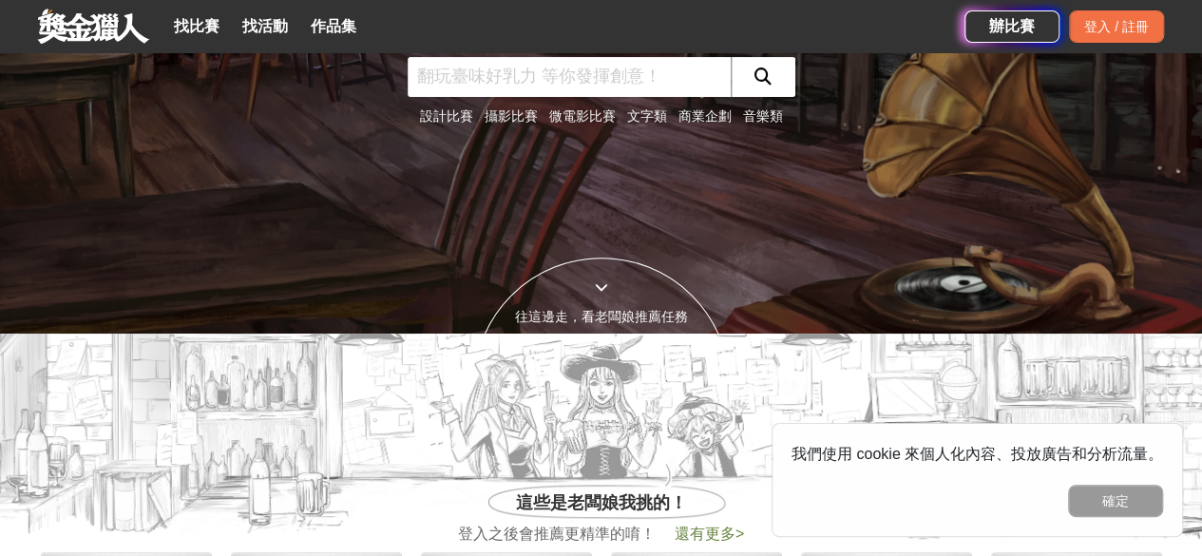
scroll to position [95, 0]
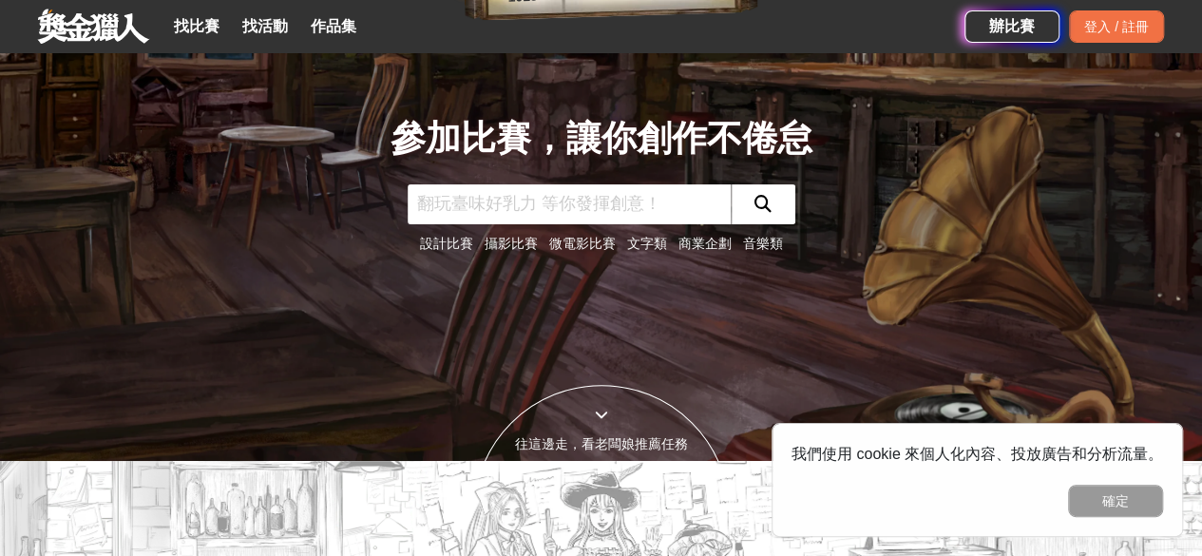
click at [635, 241] on link "文字類" at bounding box center [647, 243] width 40 height 15
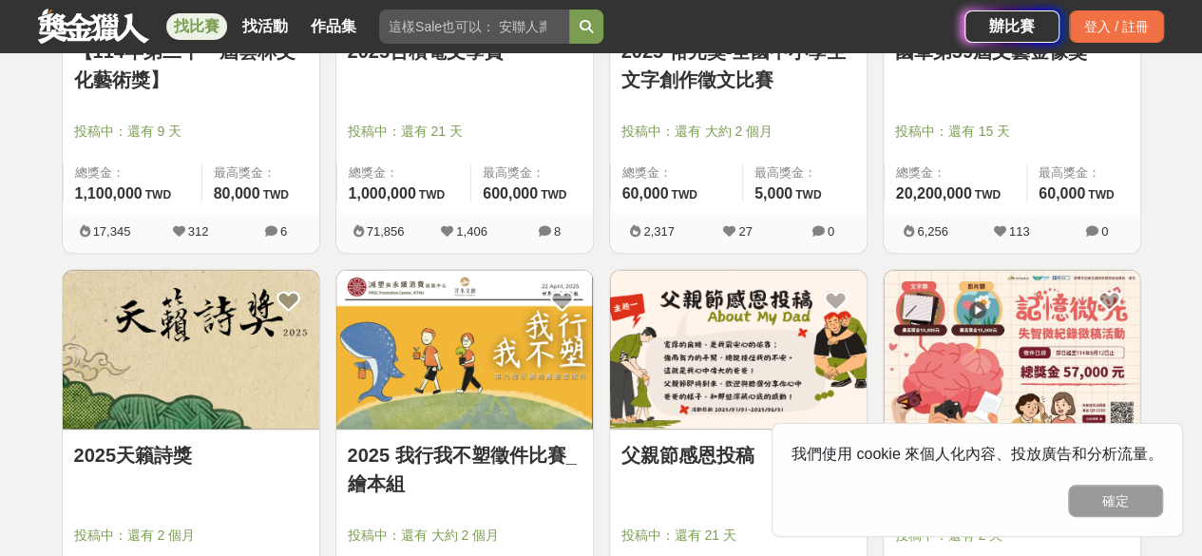
scroll to position [950, 0]
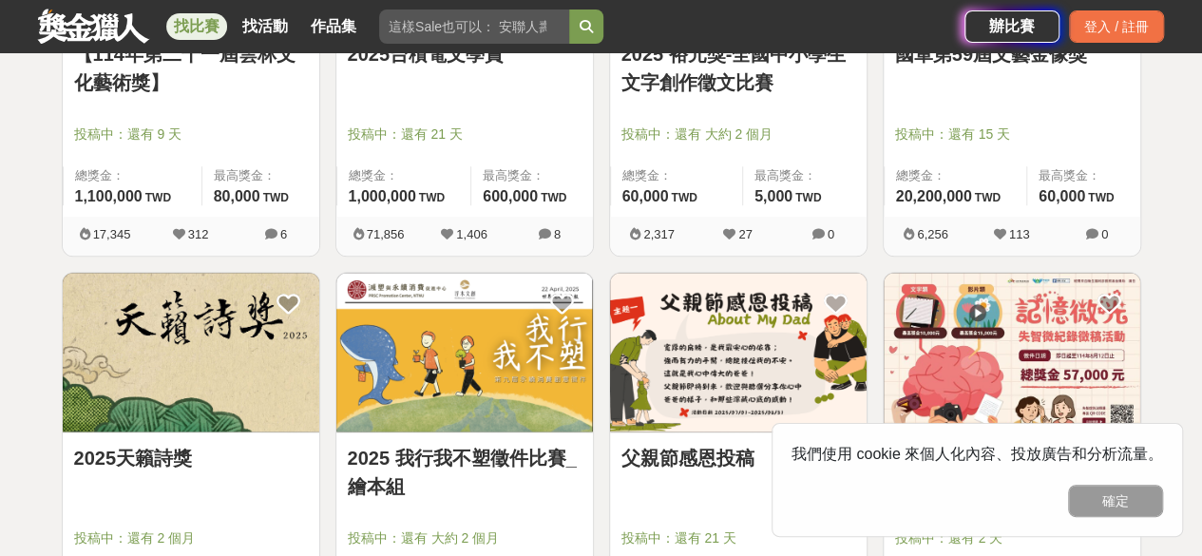
click at [211, 150] on div "投稿中：還有 9 天" at bounding box center [191, 142] width 234 height 36
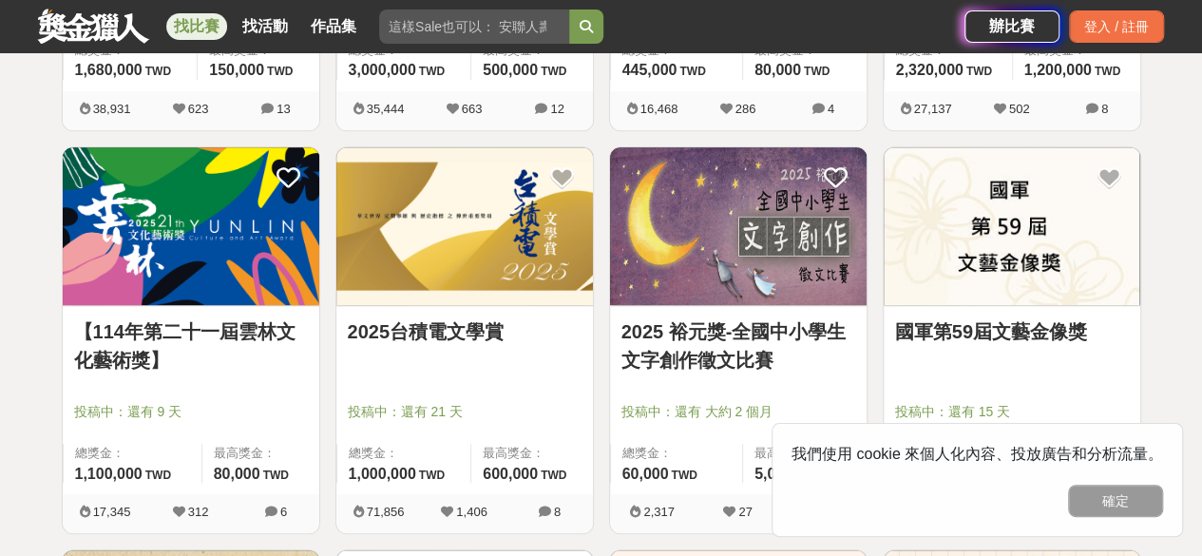
scroll to position [665, 0]
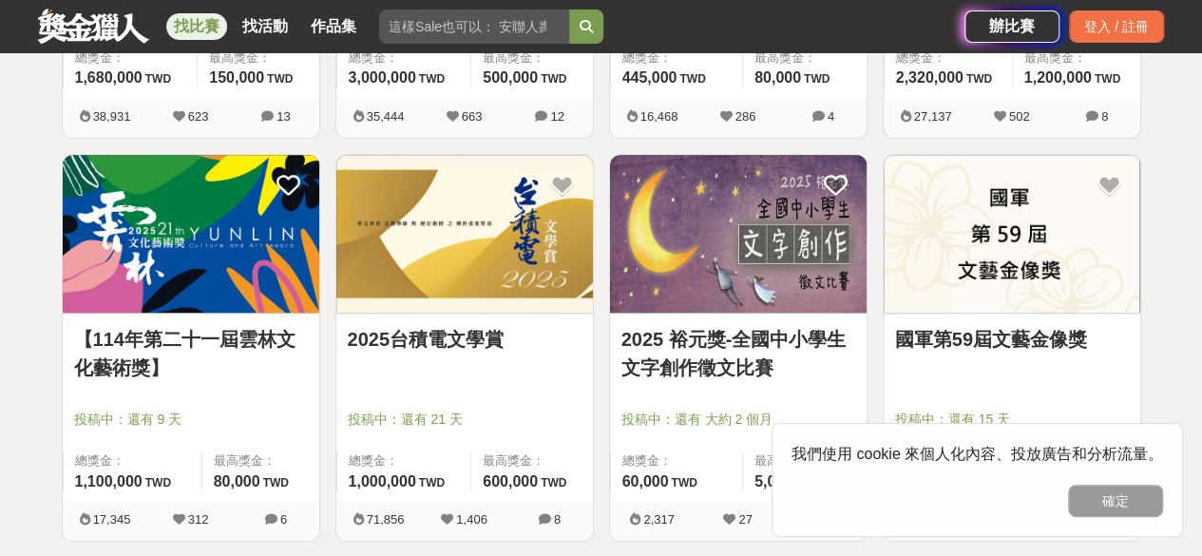
click at [190, 246] on img at bounding box center [191, 234] width 257 height 159
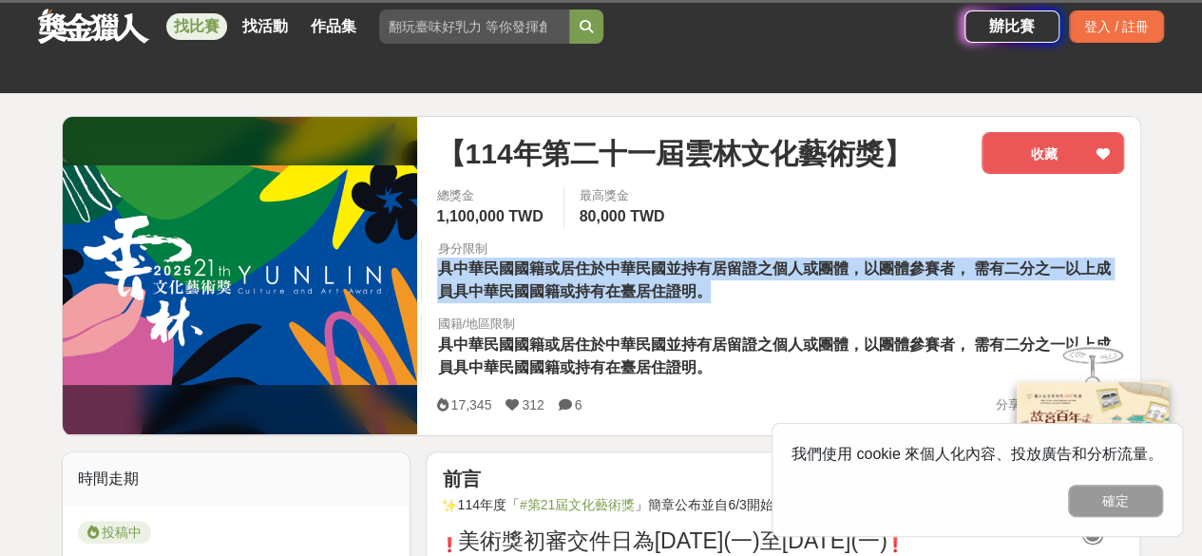
drag, startPoint x: 438, startPoint y: 276, endPoint x: 1117, endPoint y: 284, distance: 679.4
click at [1117, 284] on div "身分限制 具中華民國國籍或居住於中華民國並持有居留證之個人或團體，以團體參賽者， 需有二分之一以上成員具中華民國國籍或持有在臺居住證明。" at bounding box center [780, 271] width 718 height 65
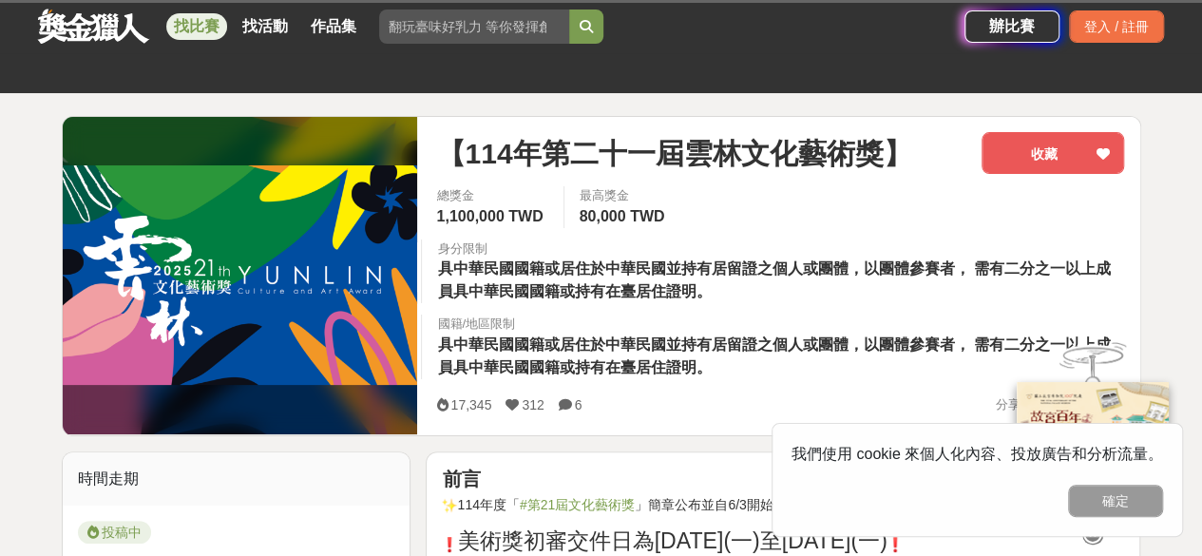
click at [837, 341] on span "具中華民國國籍或居住於中華民國並持有居留證之個人或團體，以團體參賽者， 需有二分之一以上成員具中華民國國籍或持有在臺居住證明。" at bounding box center [773, 355] width 673 height 39
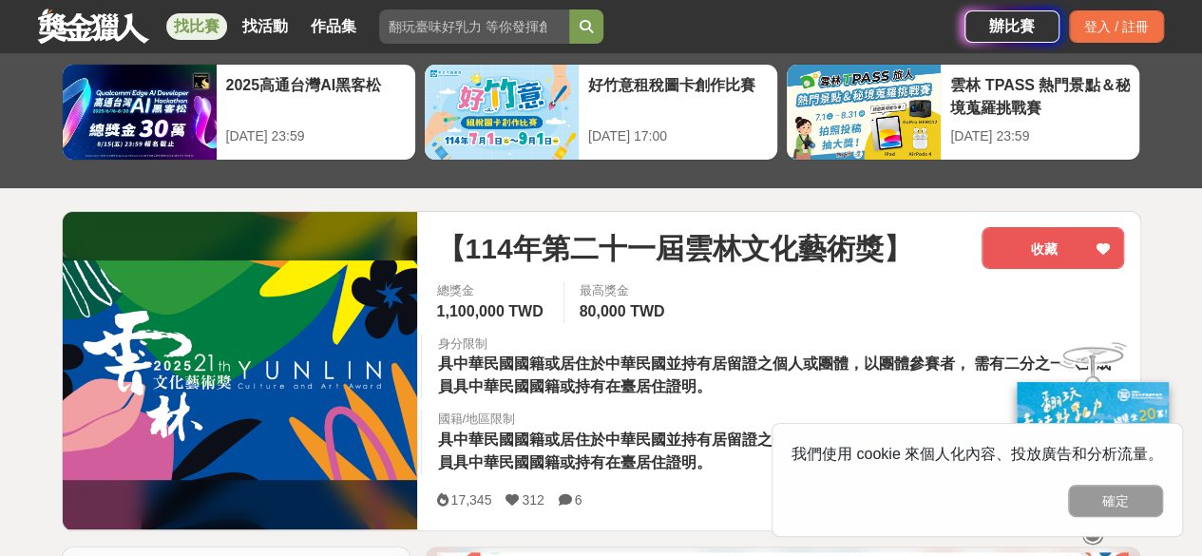
scroll to position [190, 0]
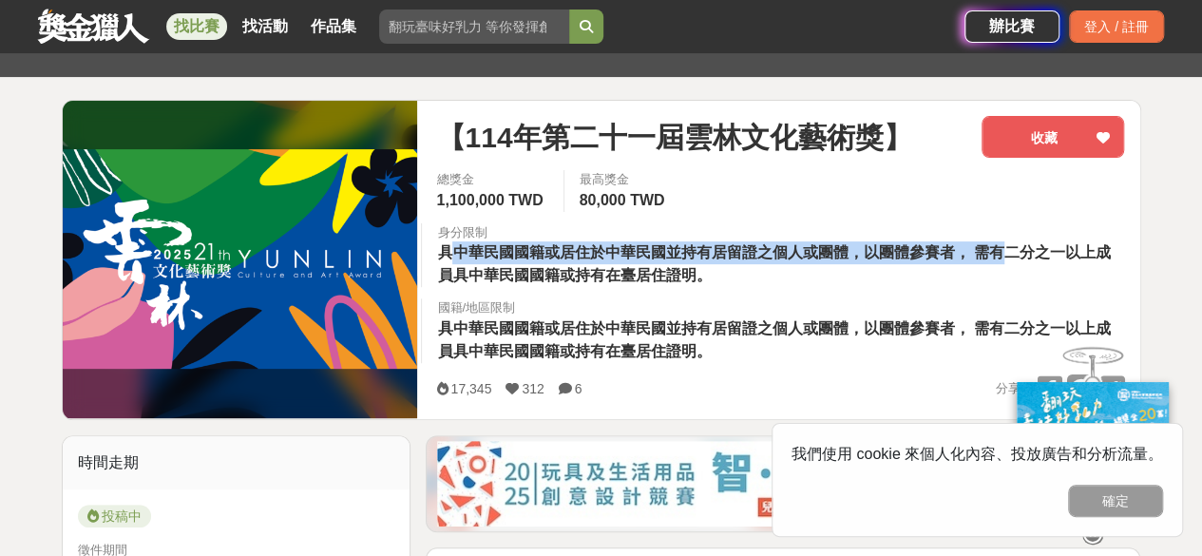
drag, startPoint x: 450, startPoint y: 261, endPoint x: 1000, endPoint y: 262, distance: 550.1
click at [1000, 262] on div "身分限制 具中華民國國籍或居住於中華民國並持有居留證之個人或團體，以團體參賽者， 需有二分之一以上成員具中華民國國籍或持有在臺居住證明。" at bounding box center [780, 255] width 718 height 65
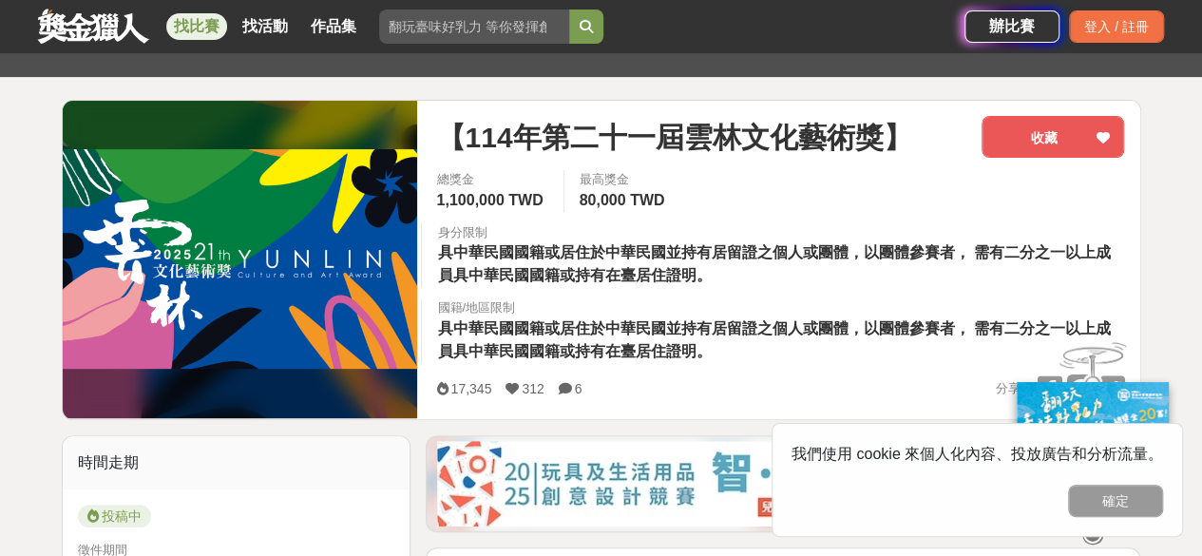
click at [834, 294] on div "總獎金 1,100,000 TWD 最高獎金 80,000 TWD 身分限制 具中華民國國籍或居住於中華民國並持有居留證之個人或團體，以團體參賽者， 需有二分…" at bounding box center [780, 272] width 718 height 204
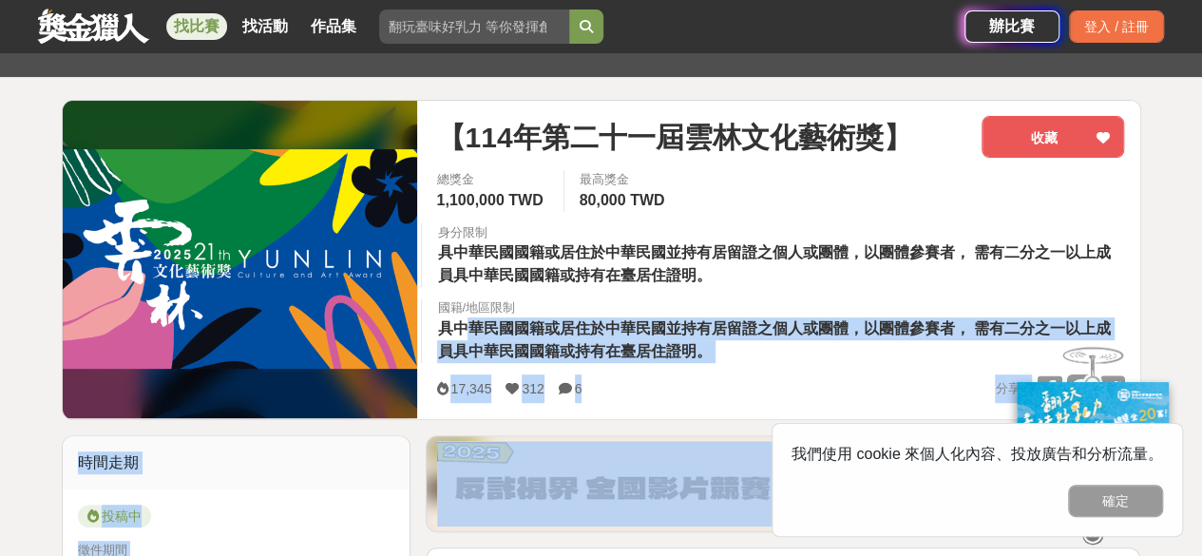
drag, startPoint x: 479, startPoint y: 323, endPoint x: 1057, endPoint y: 346, distance: 578.1
click at [870, 377] on div "17,345 312 6 分享至" at bounding box center [780, 388] width 688 height 29
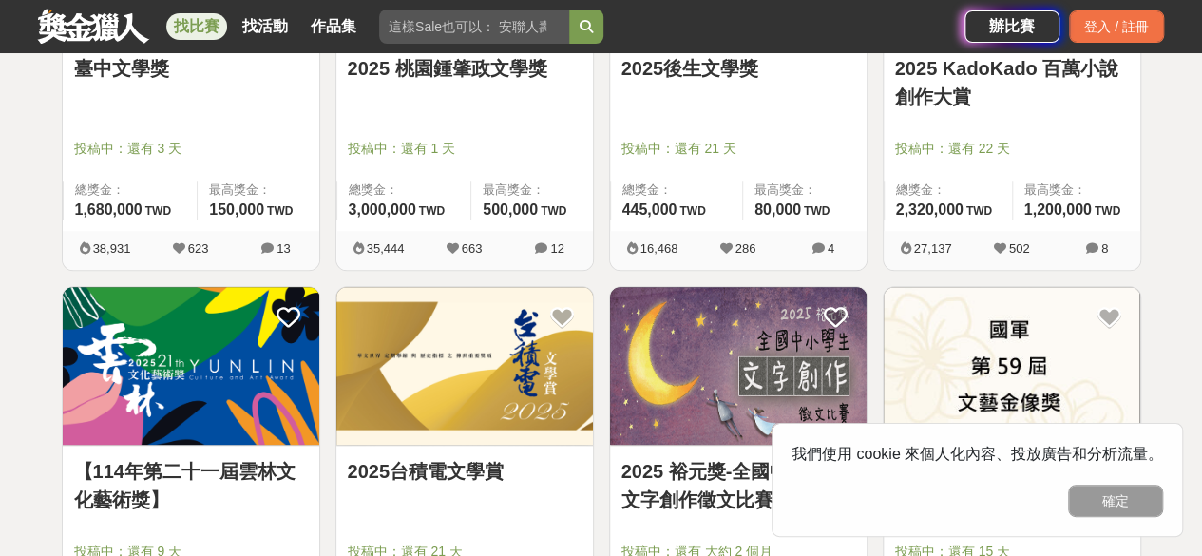
scroll to position [665, 0]
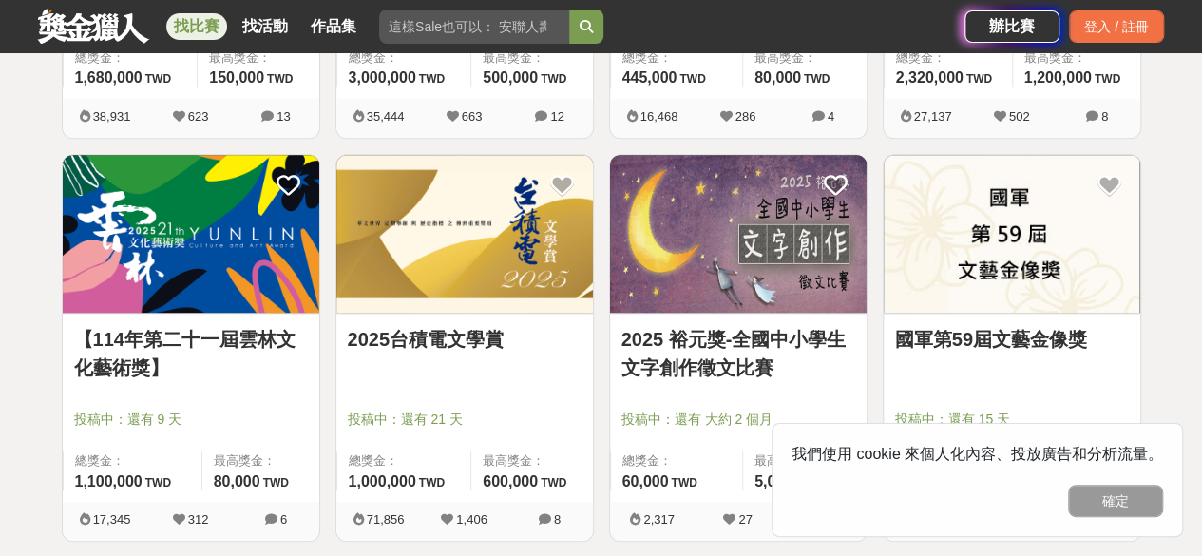
click at [764, 280] on img at bounding box center [738, 234] width 257 height 159
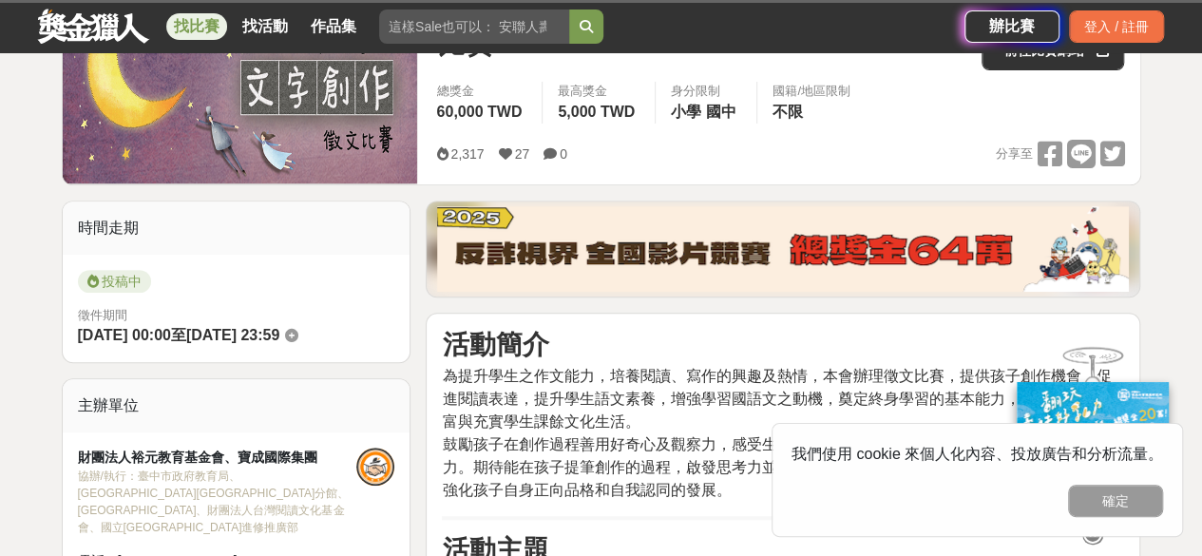
scroll to position [190, 0]
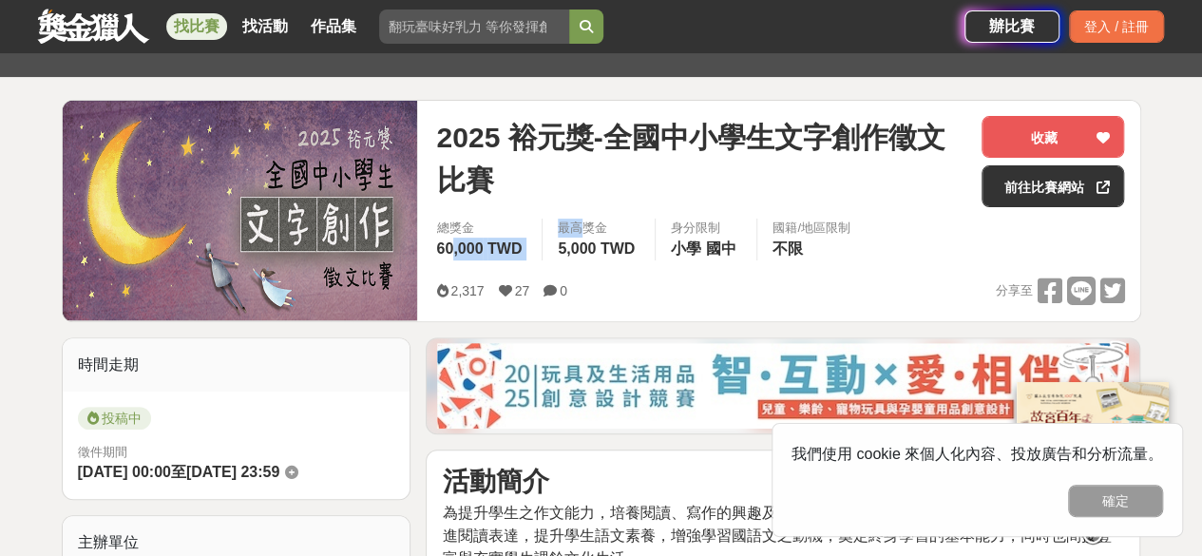
drag, startPoint x: 448, startPoint y: 242, endPoint x: 585, endPoint y: 229, distance: 137.5
click at [585, 229] on div "總獎金 60,000 TWD 最高獎金 5,000 TWD 身分限制 小學 國中 國籍/地區限制 不限" at bounding box center [780, 245] width 718 height 53
click at [849, 300] on div "2,317 27 0 分享至" at bounding box center [780, 290] width 688 height 29
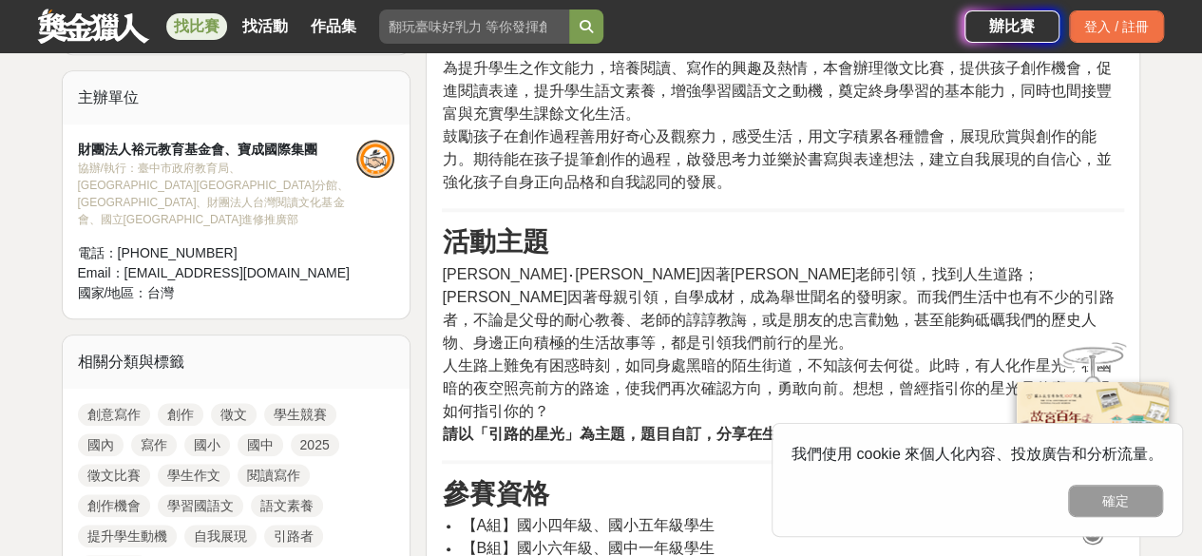
scroll to position [665, 0]
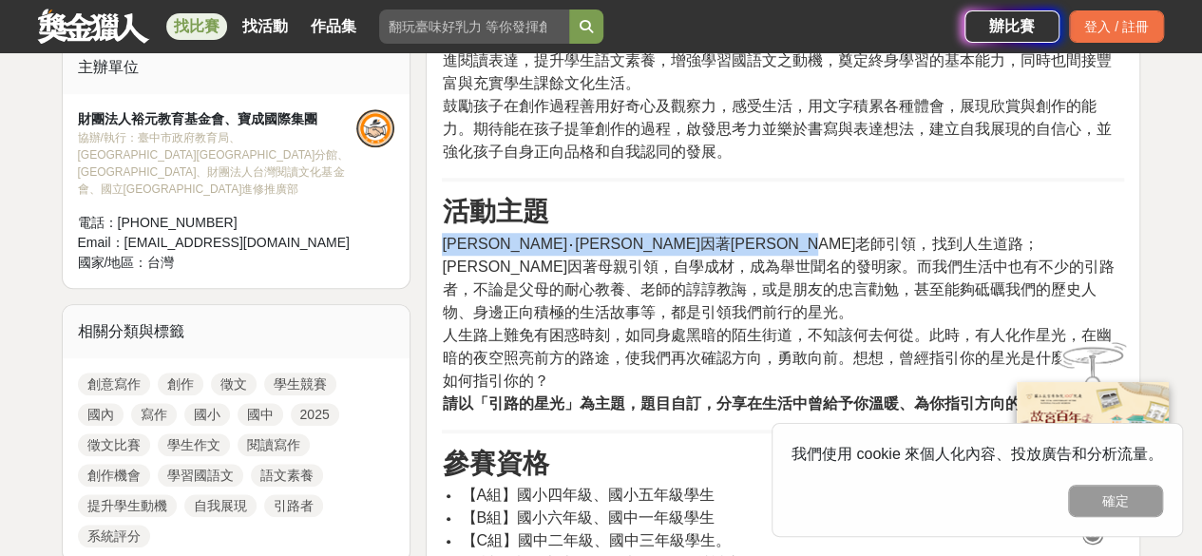
drag, startPoint x: 448, startPoint y: 240, endPoint x: 929, endPoint y: 259, distance: 481.1
click at [1008, 239] on span "[PERSON_NAME]‧[PERSON_NAME]因著[PERSON_NAME]老師引領，找到人生道路；[PERSON_NAME]因著母親引領，自學成材，…" at bounding box center [778, 278] width 673 height 85
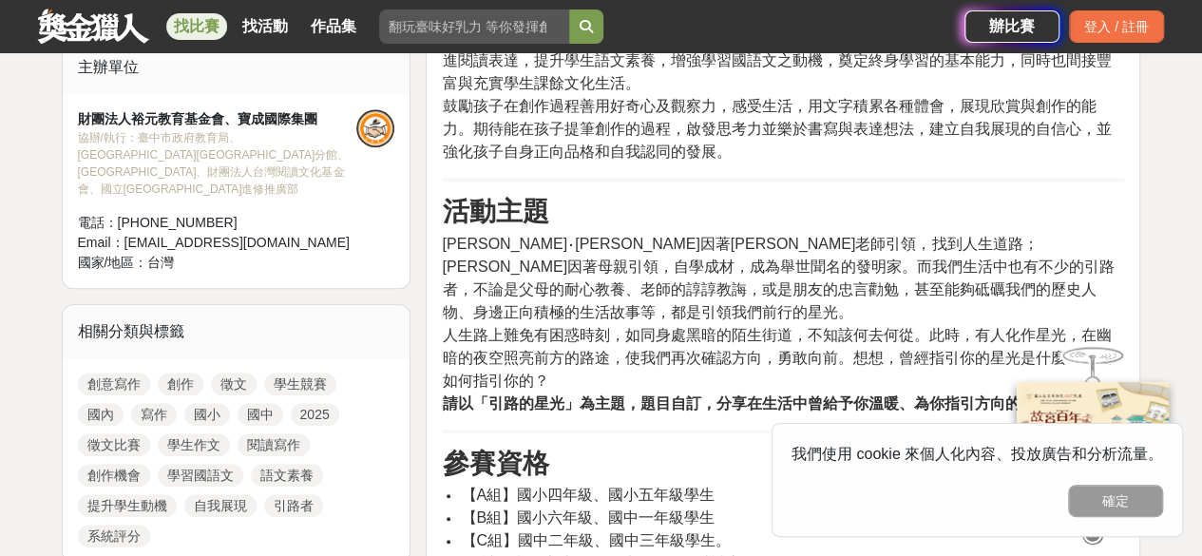
click at [797, 350] on p "[PERSON_NAME]‧[PERSON_NAME]因著[PERSON_NAME]老師引領，找到人生道路；[PERSON_NAME]因著母親引領，自學成材，…" at bounding box center [783, 324] width 682 height 182
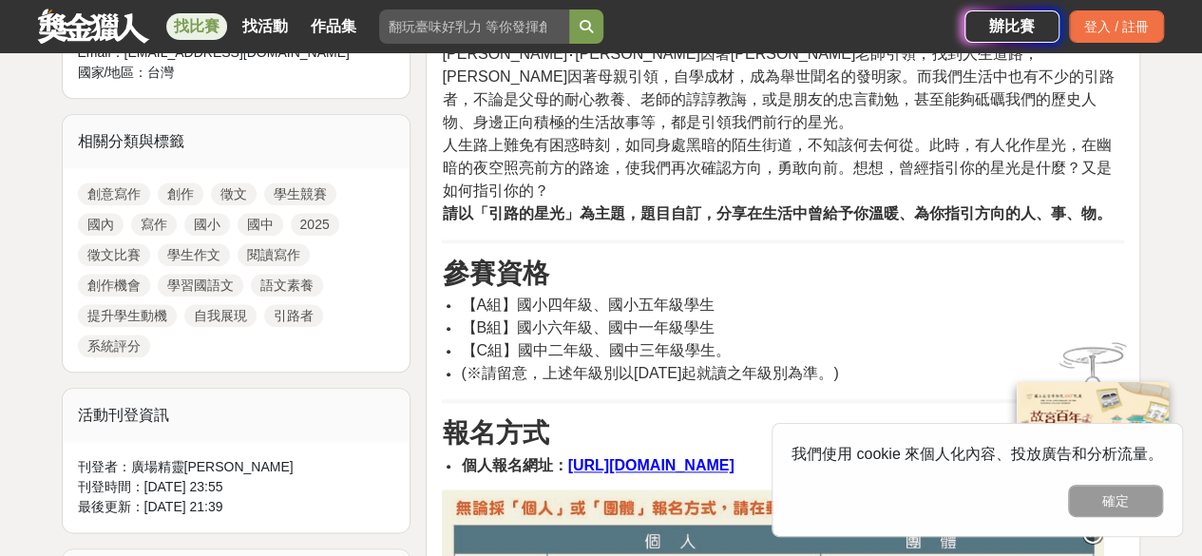
scroll to position [760, 0]
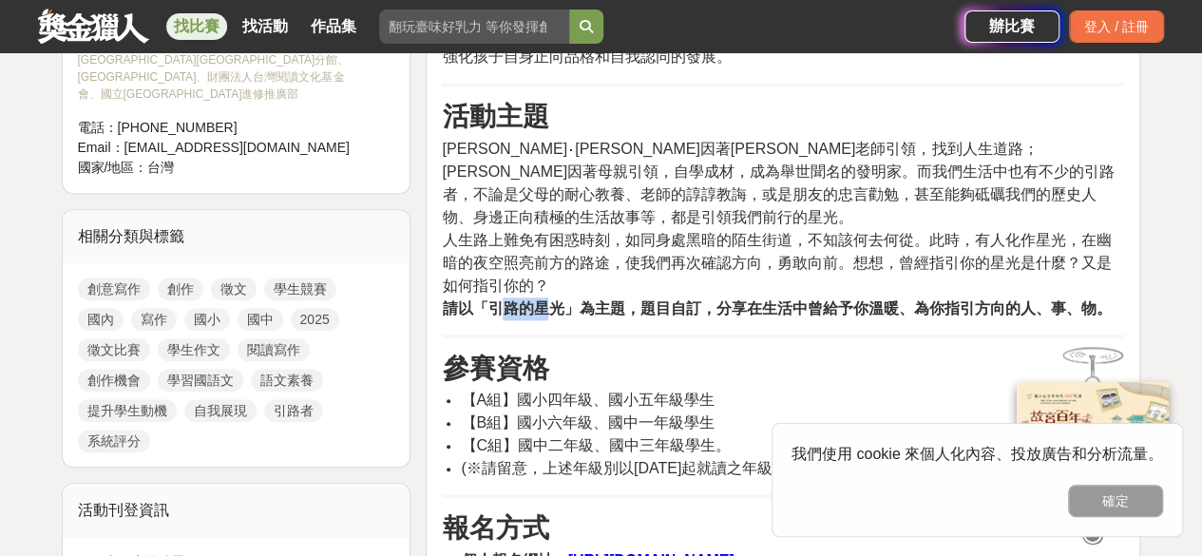
drag, startPoint x: 496, startPoint y: 281, endPoint x: 555, endPoint y: 280, distance: 58.9
click at [555, 300] on strong "請以「引路的星光」為主題，題目自訂，分享在生活中曾給予你溫暖、為你指引方向的人、事、物。" at bounding box center [776, 308] width 669 height 16
drag, startPoint x: 568, startPoint y: 297, endPoint x: 526, endPoint y: 286, distance: 43.3
drag, startPoint x: 486, startPoint y: 282, endPoint x: 561, endPoint y: 285, distance: 75.1
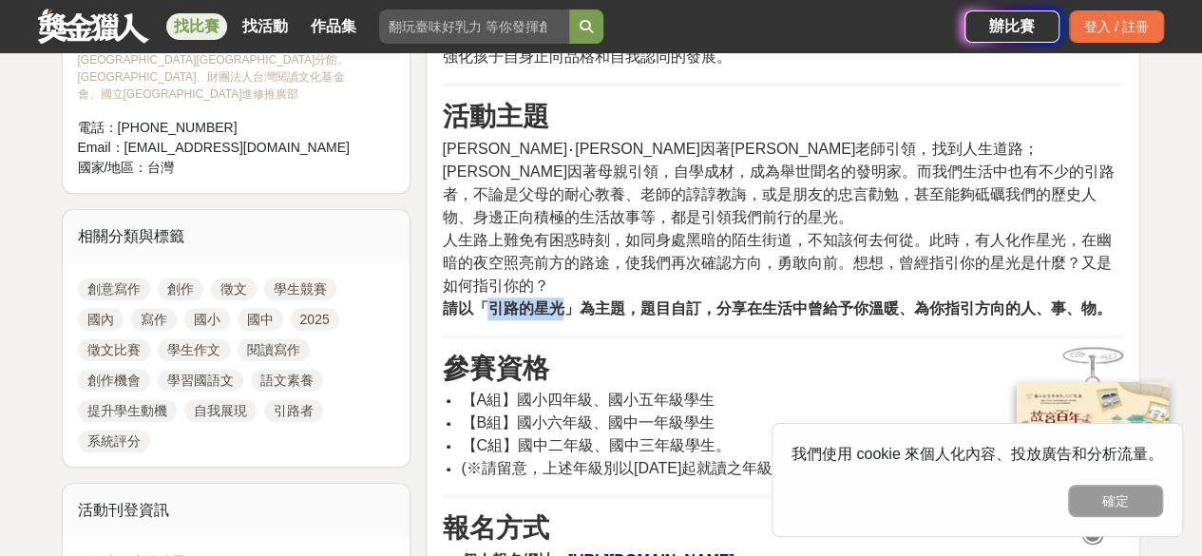
click at [561, 300] on strong "請以「引路的星光」為主題，題目自訂，分享在生活中曾給予你溫暖、為你指引方向的人、事、物。" at bounding box center [776, 308] width 669 height 16
copy strong "引路的星光"
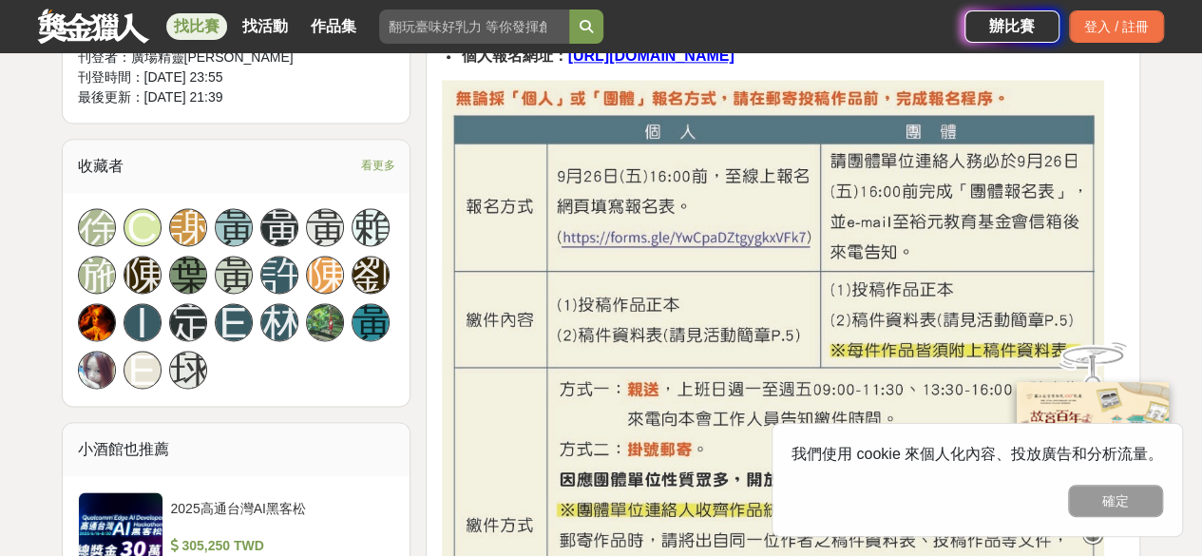
scroll to position [1235, 0]
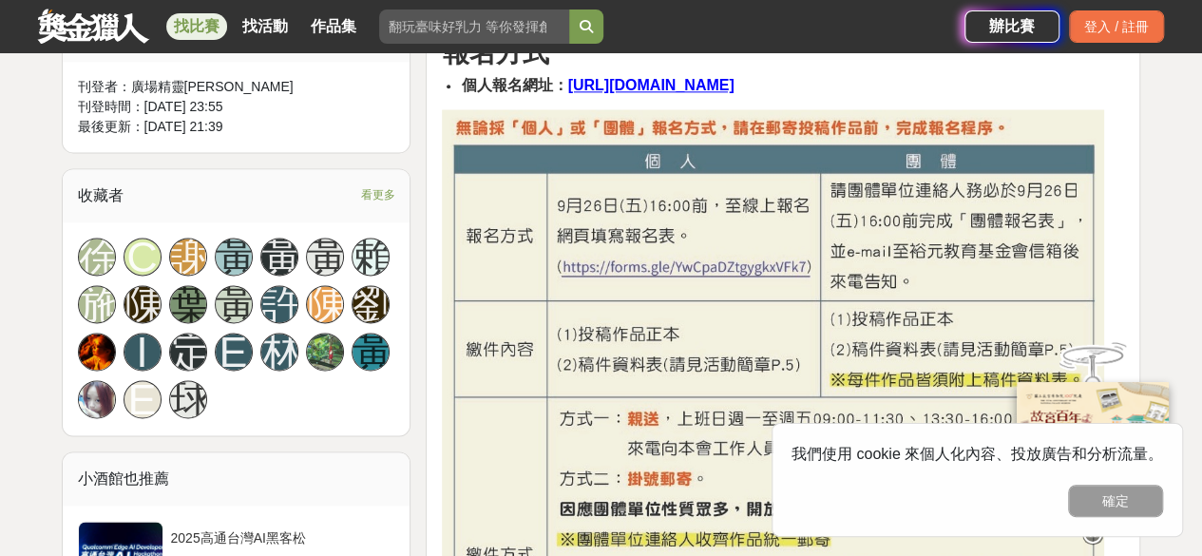
click at [599, 248] on img at bounding box center [773, 521] width 662 height 824
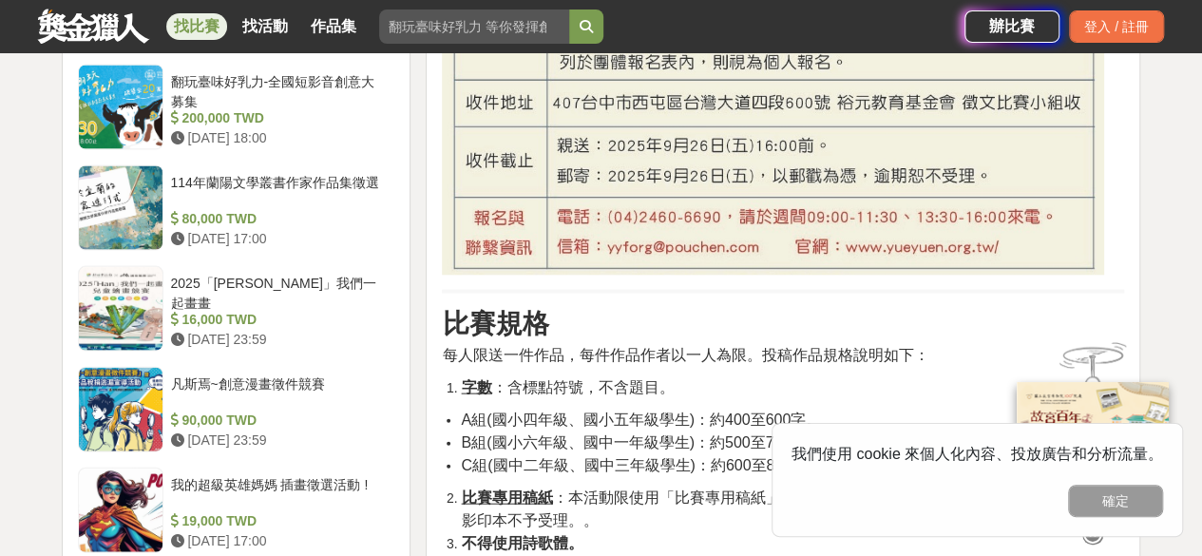
scroll to position [1995, 0]
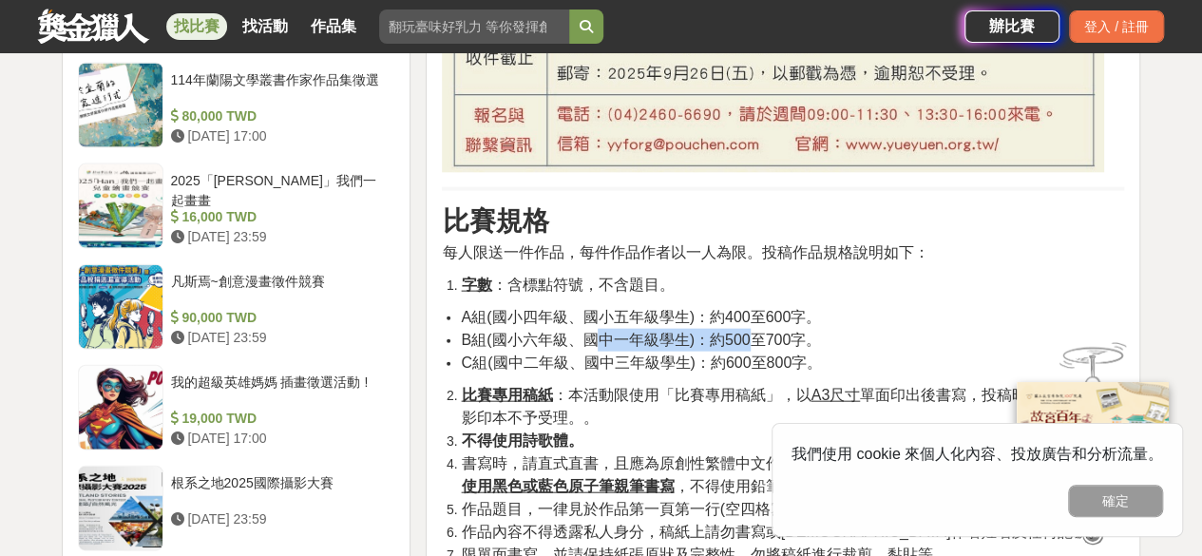
drag, startPoint x: 602, startPoint y: 314, endPoint x: 747, endPoint y: 306, distance: 144.7
click at [747, 329] on li "B組(國小六年級、國中一年級學生)：約500至700字。" at bounding box center [792, 340] width 663 height 23
click at [881, 329] on li "B組(國小六年級、國中一年級學生)：約500至700字。" at bounding box center [792, 340] width 663 height 23
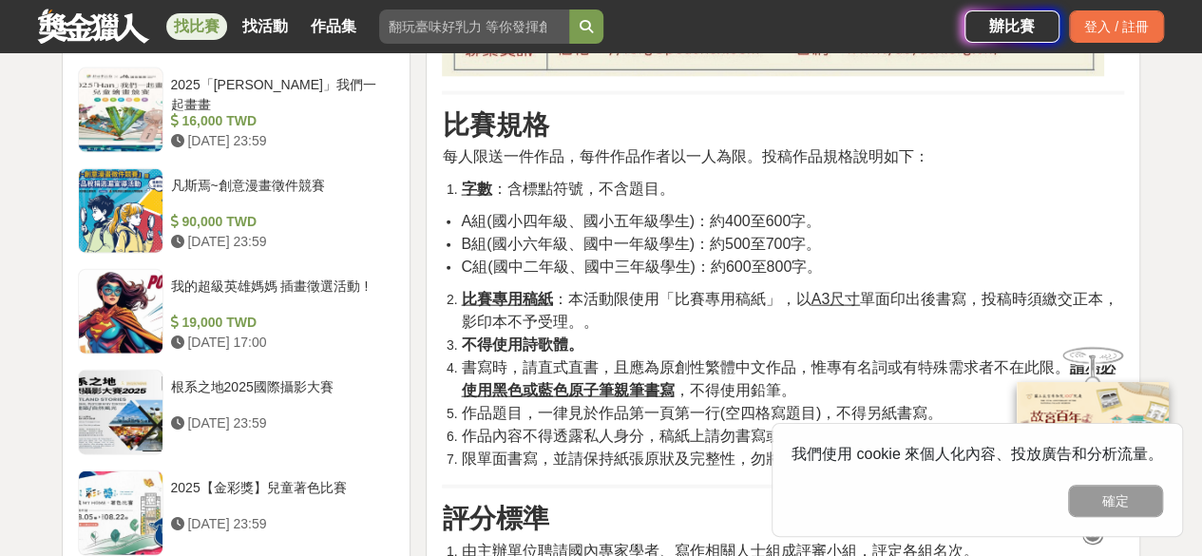
scroll to position [2185, 0]
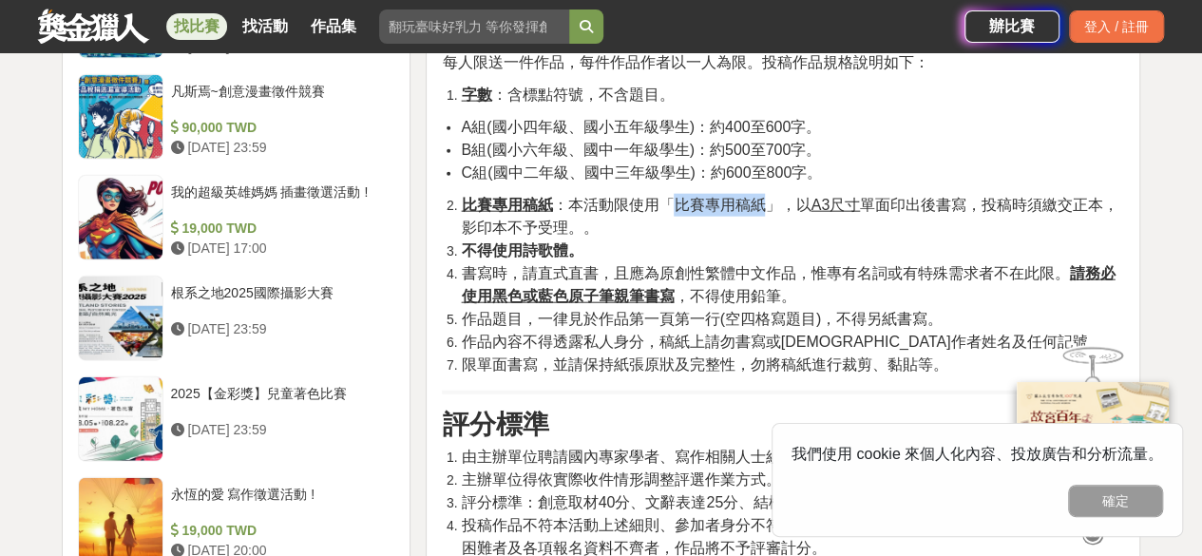
drag, startPoint x: 675, startPoint y: 181, endPoint x: 762, endPoint y: 181, distance: 87.4
click at [762, 197] on span "比賽專用稿紙 ：本活動限使用「比賽專用稿紙」，以 A3尺寸 單面印出後書寫，投稿時須繳交正本，影印本不予受理。。" at bounding box center [789, 216] width 657 height 39
copy span "比賽專用稿紙"
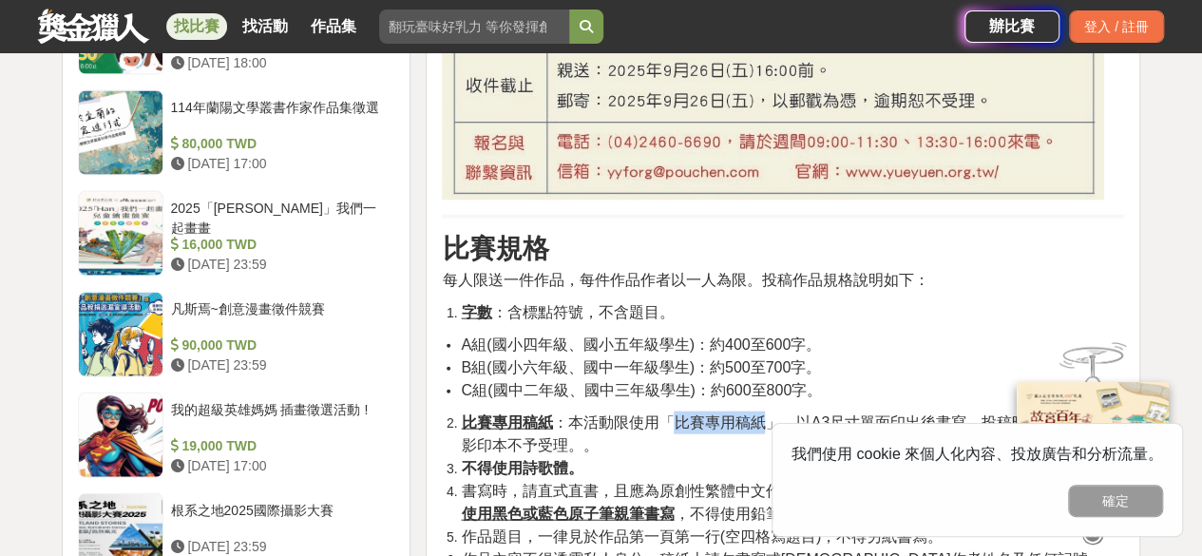
scroll to position [1520, 0]
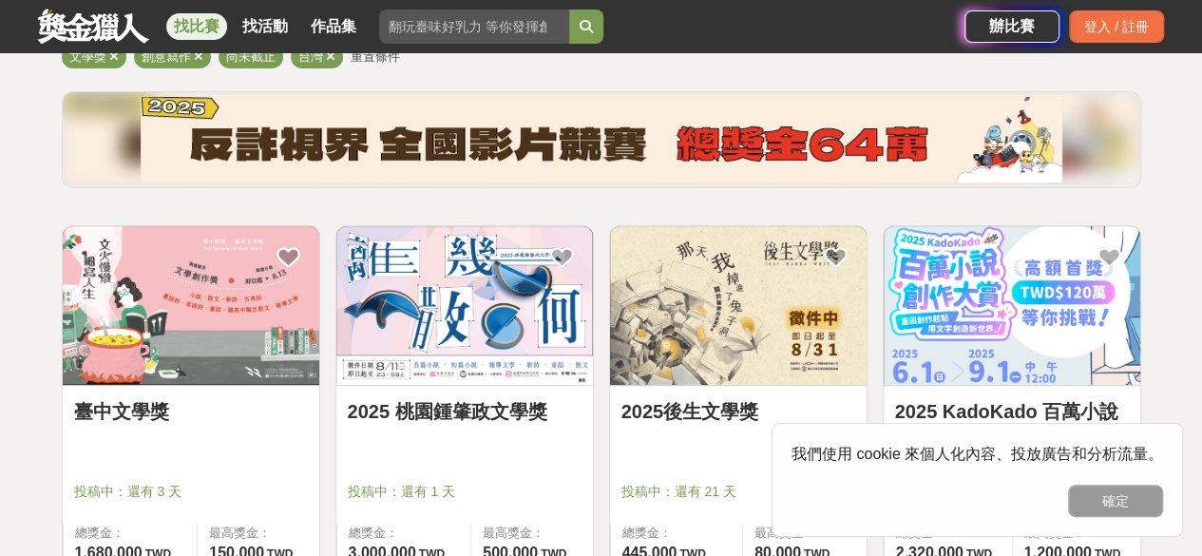
scroll to position [285, 0]
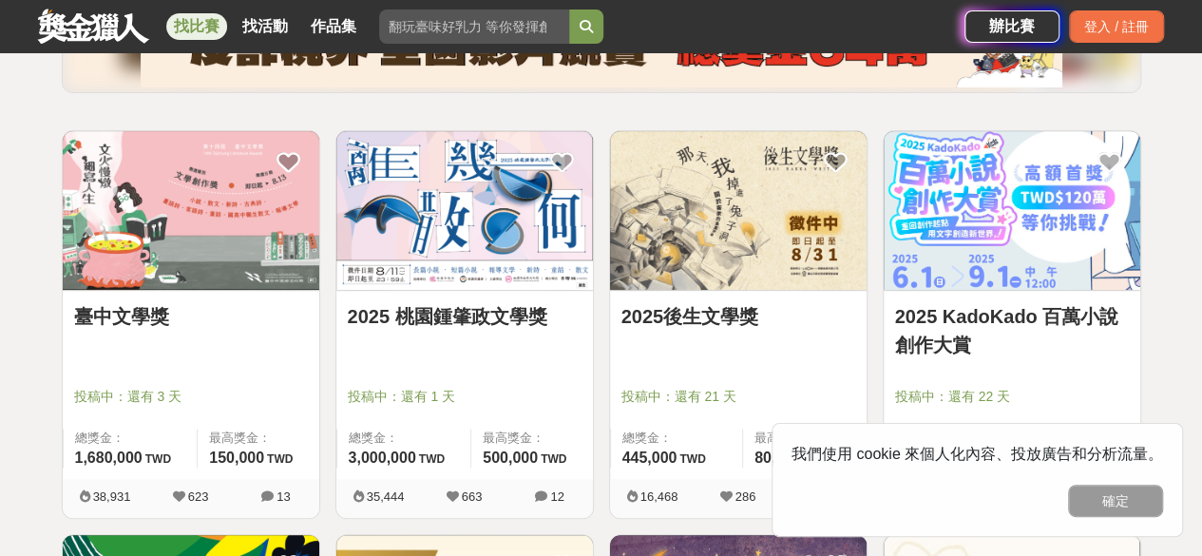
click at [476, 213] on img at bounding box center [464, 210] width 257 height 159
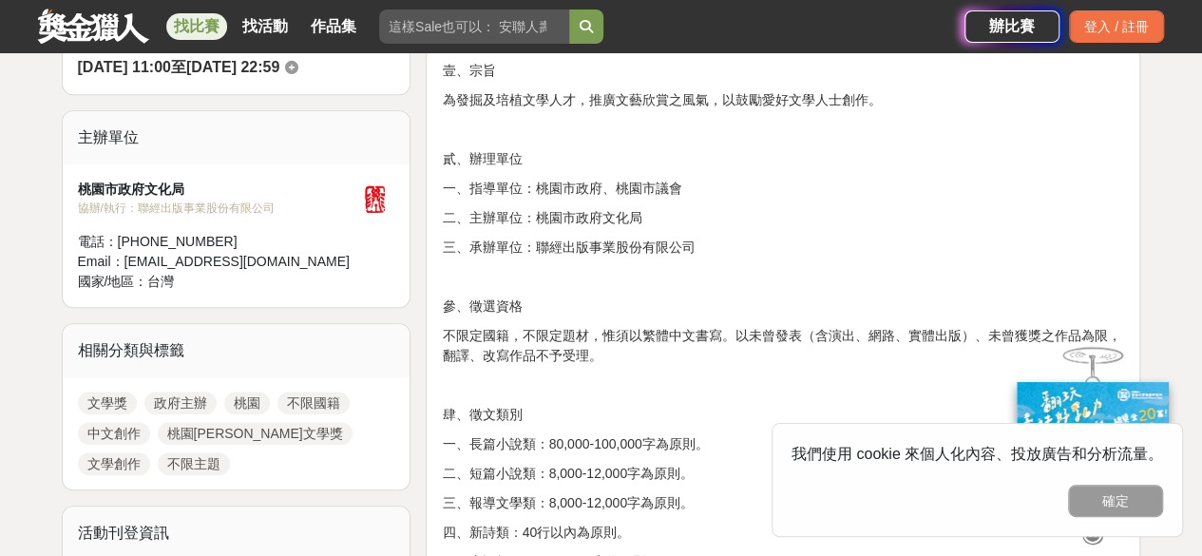
scroll to position [665, 0]
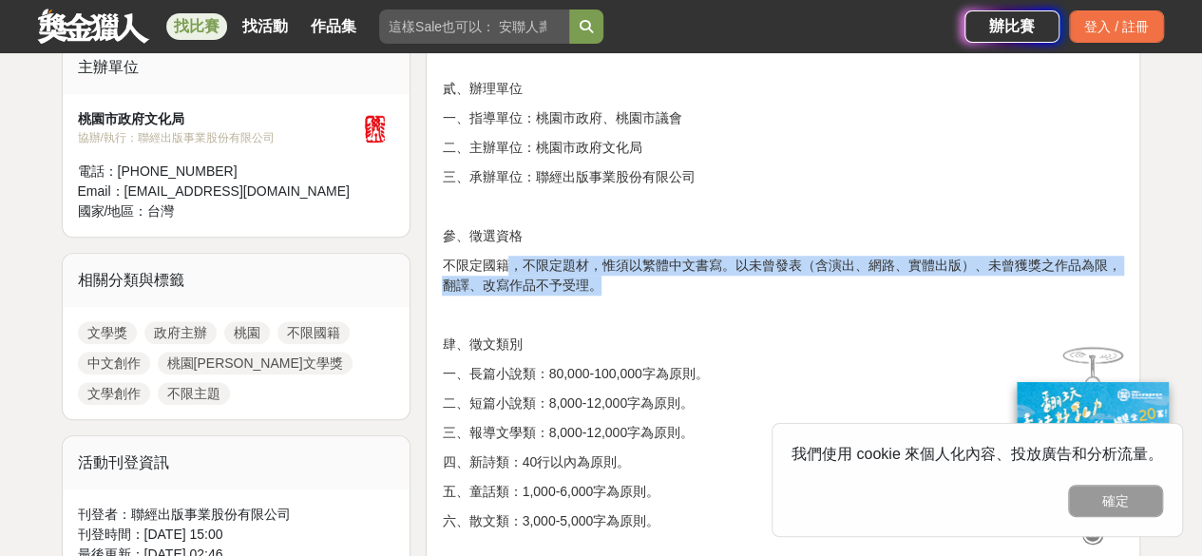
drag, startPoint x: 589, startPoint y: 262, endPoint x: 731, endPoint y: 277, distance: 142.4
click at [731, 277] on p "不限定國籍，不限定題材，惟須以繁體中文書寫。以未曾發表（含演出、網路、實體出版）、未曾獲獎之作品為限，翻譯、改寫作品不予受理。" at bounding box center [783, 276] width 682 height 40
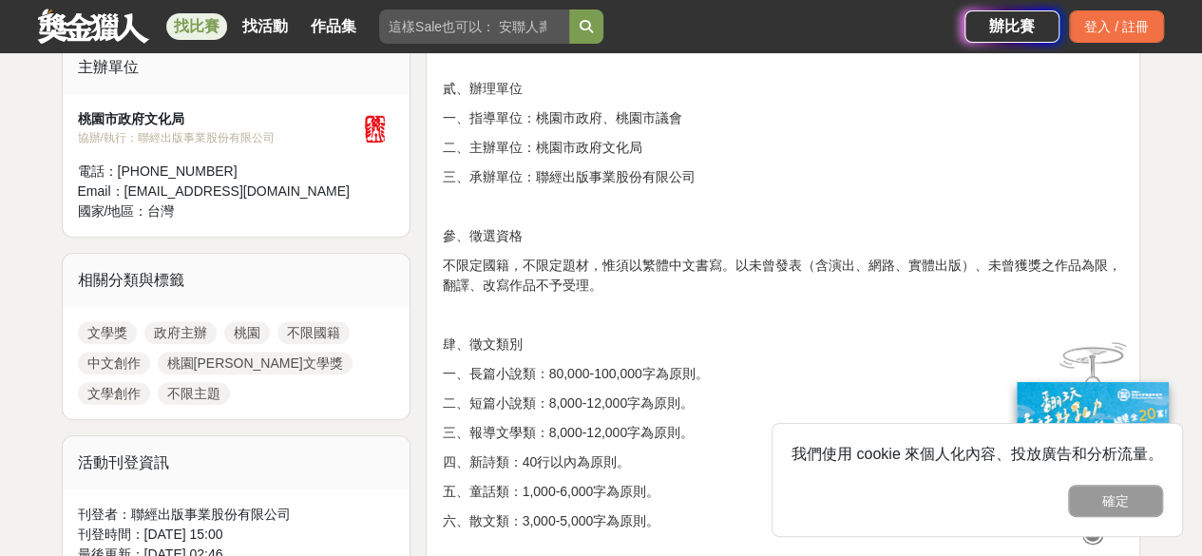
click at [734, 306] on p at bounding box center [783, 315] width 682 height 20
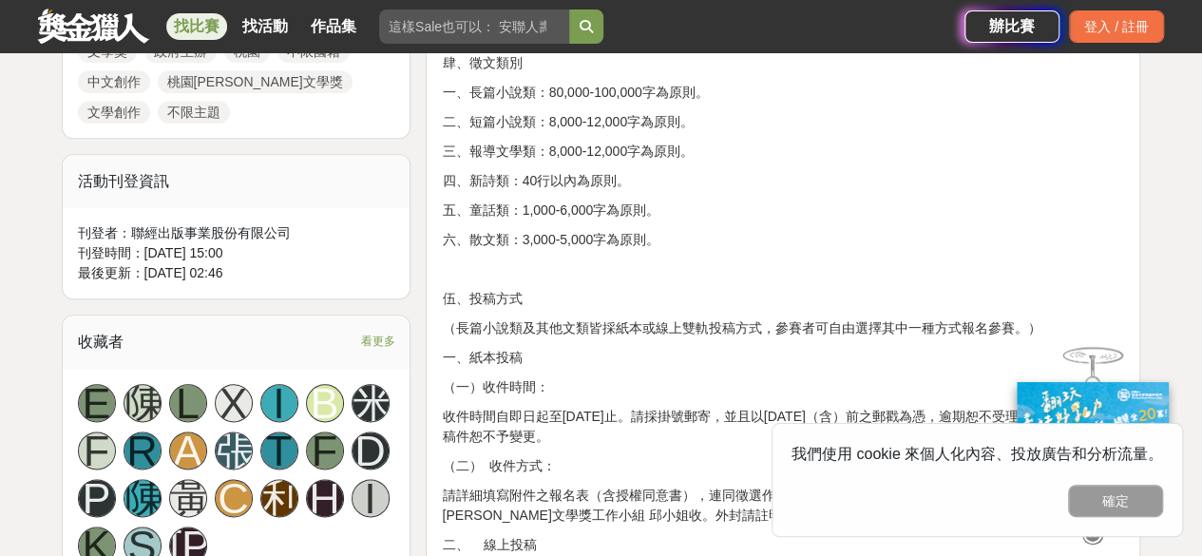
scroll to position [950, 0]
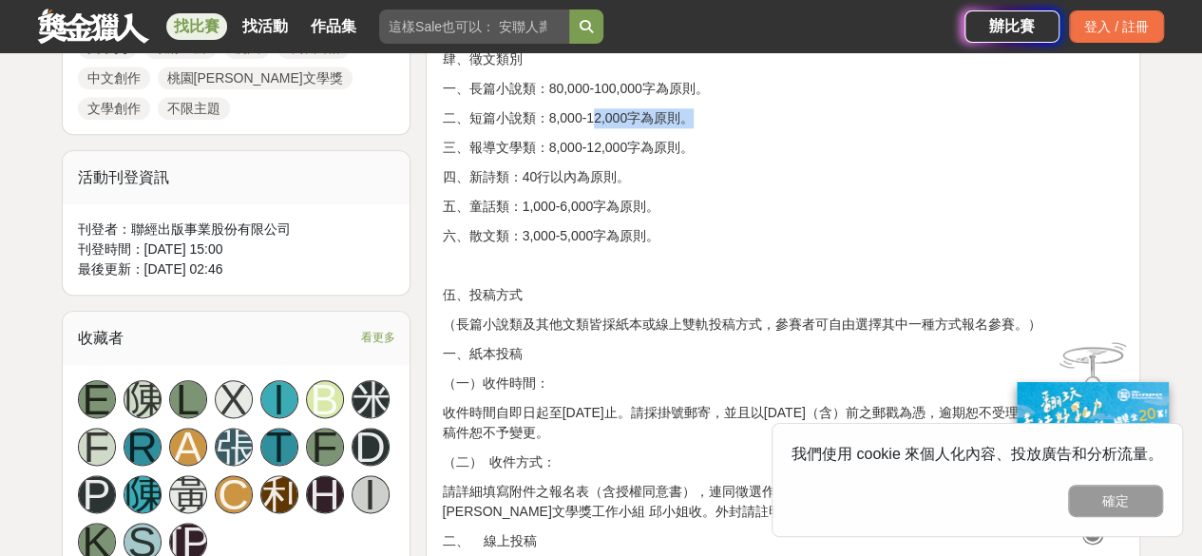
drag, startPoint x: 593, startPoint y: 107, endPoint x: 701, endPoint y: 107, distance: 108.3
click at [701, 108] on p "二、短篇小說類：8,000-12,000字為原則。" at bounding box center [783, 118] width 682 height 20
drag, startPoint x: 575, startPoint y: 201, endPoint x: 701, endPoint y: 193, distance: 126.7
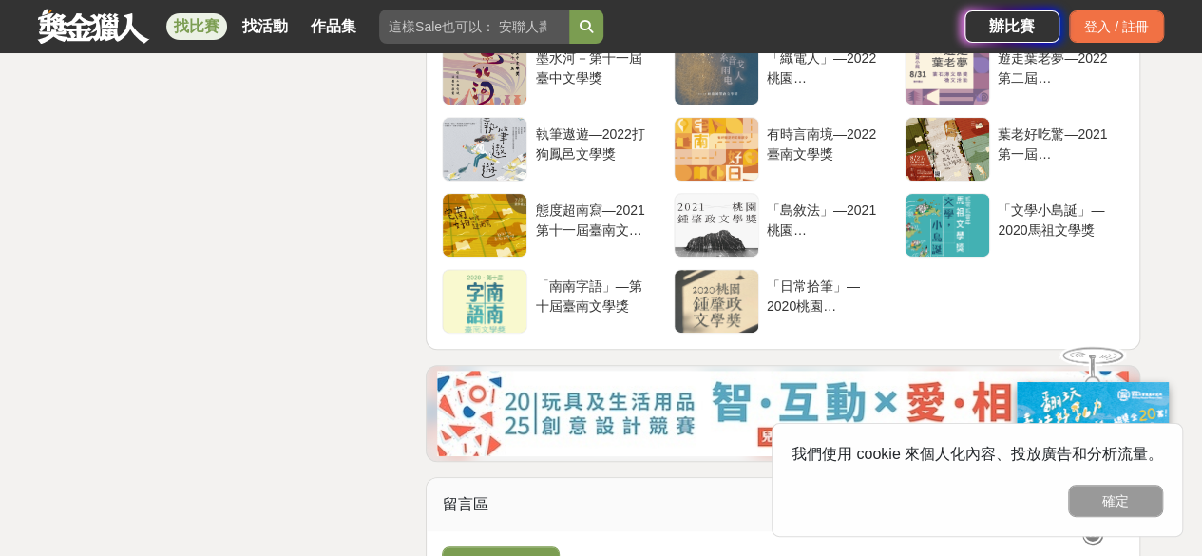
scroll to position [4181, 0]
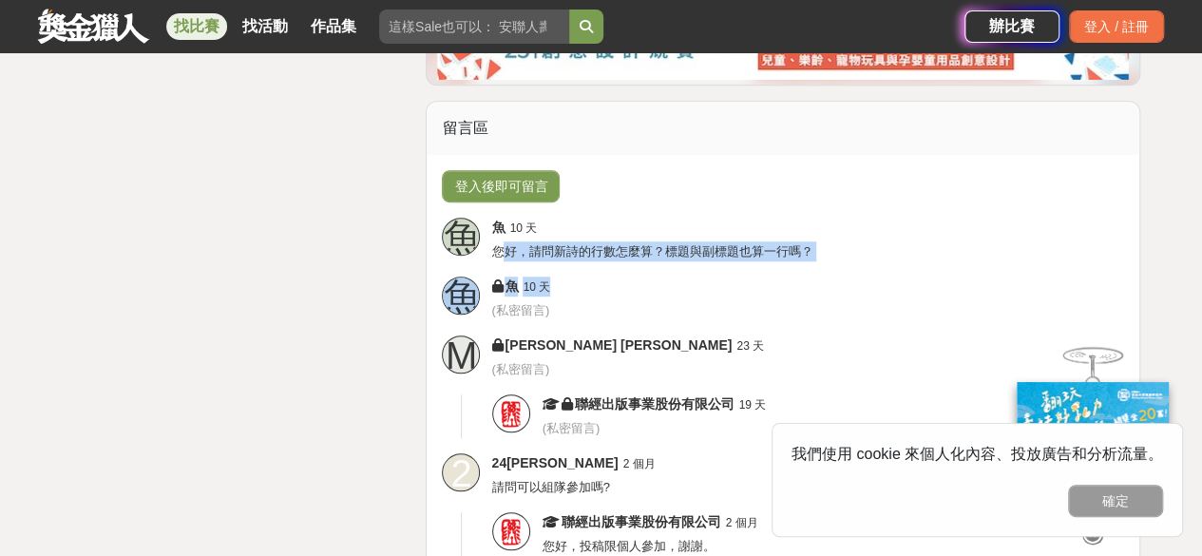
drag, startPoint x: 503, startPoint y: 244, endPoint x: 748, endPoint y: 268, distance: 246.3
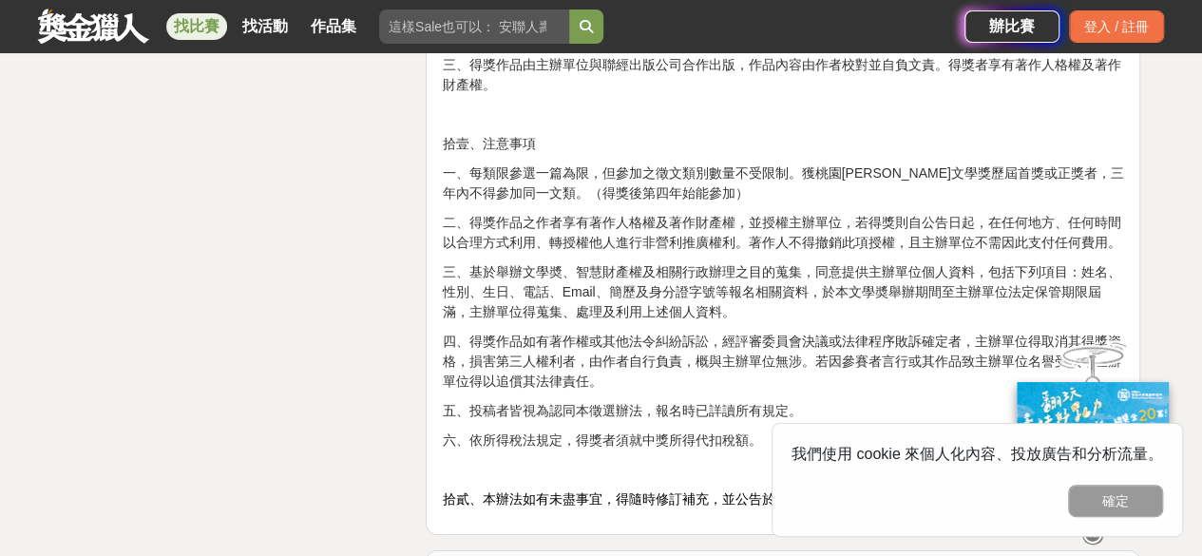
scroll to position [2755, 0]
